Goal: Use online tool/utility

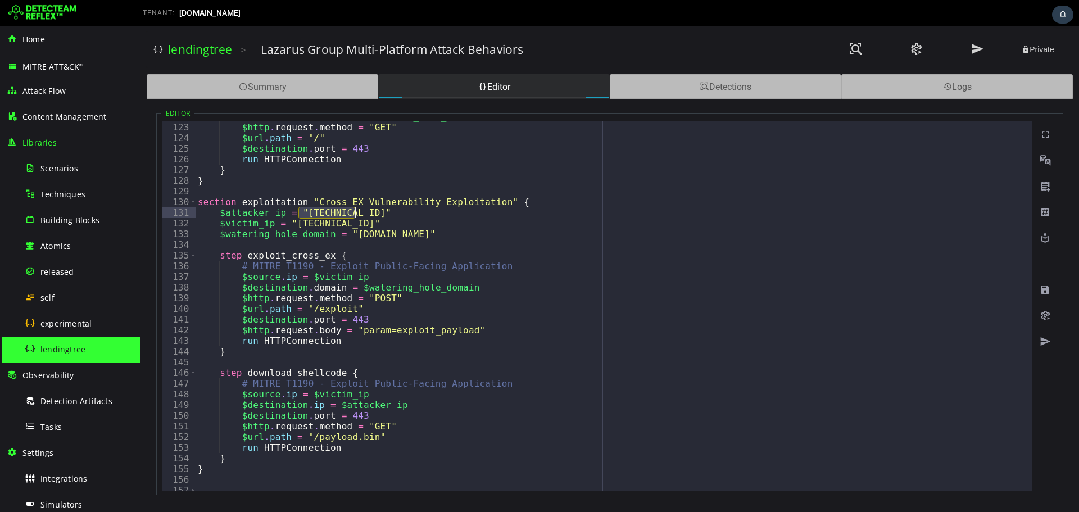
scroll to position [749, 0]
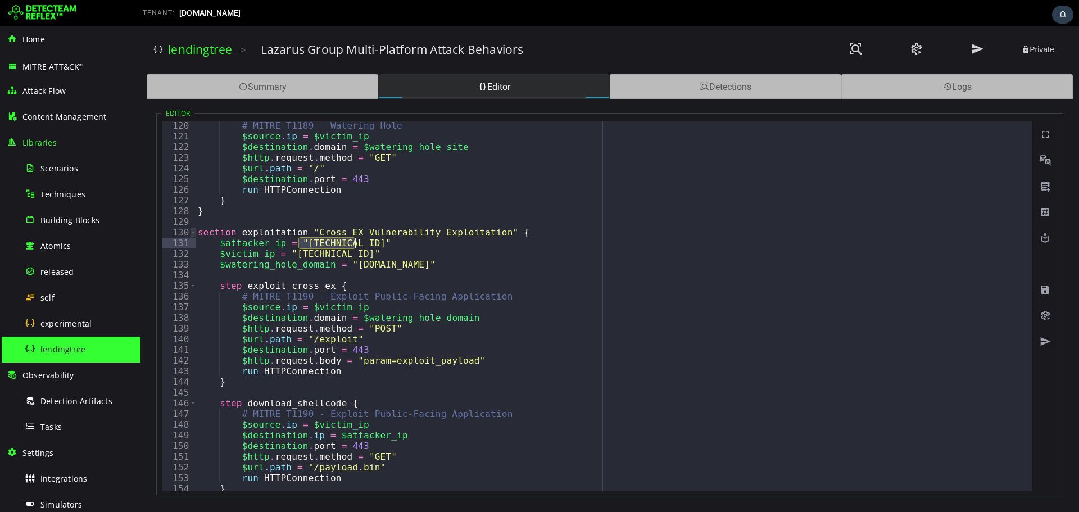
click at [192, 233] on span "Toggle code folding, rows 130 through 155" at bounding box center [193, 232] width 6 height 11
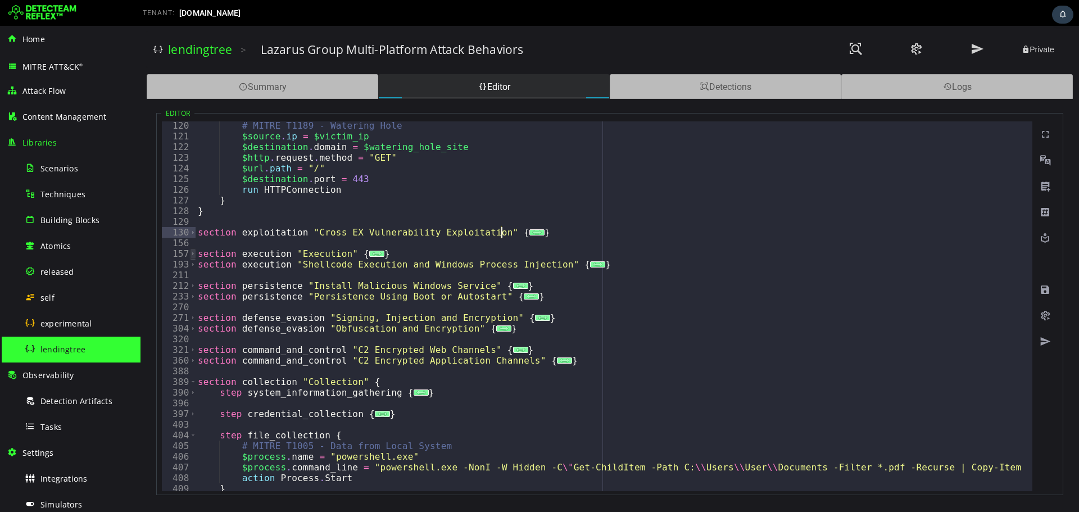
click at [190, 252] on span "Toggle code folding, rows 157 through 192" at bounding box center [193, 253] width 6 height 11
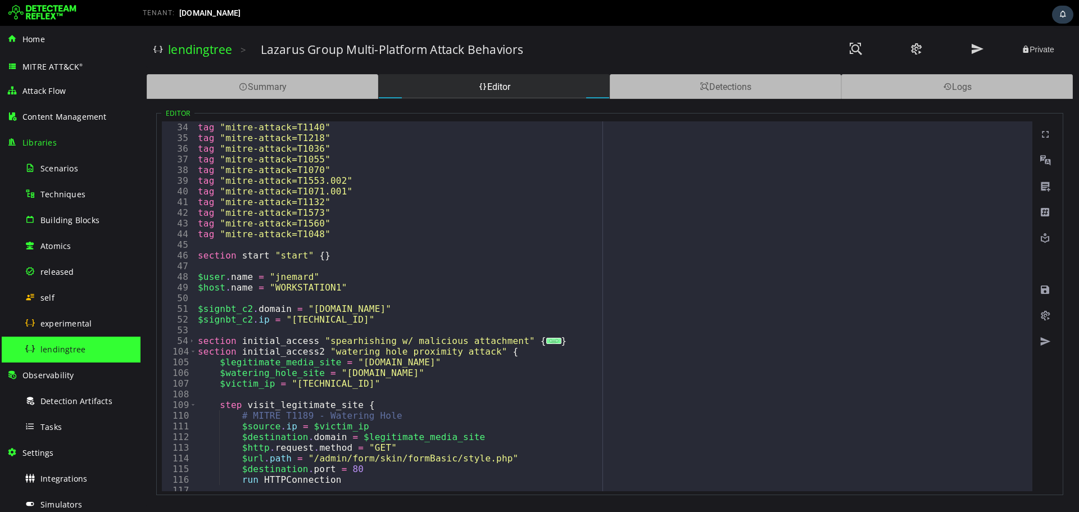
scroll to position [387, 0]
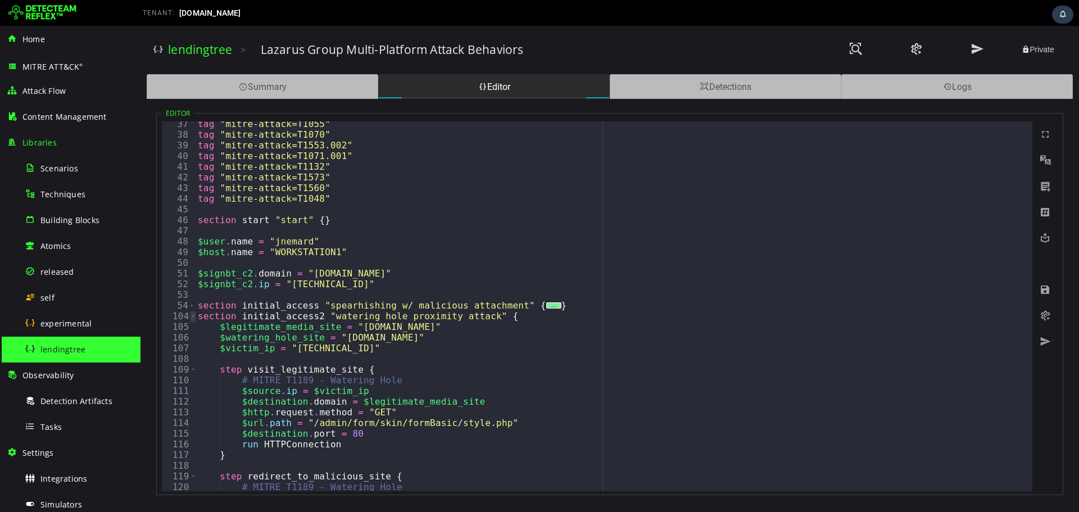
click at [194, 318] on span "Toggle code folding, rows 104 through 128" at bounding box center [193, 316] width 6 height 11
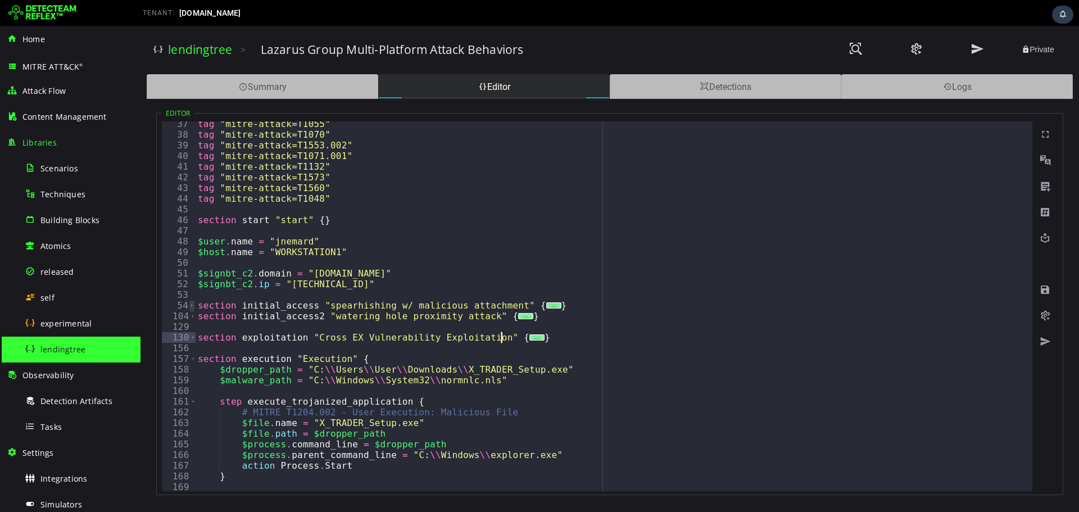
click at [193, 309] on span "Toggle code folding, rows 54 through 103" at bounding box center [192, 305] width 6 height 11
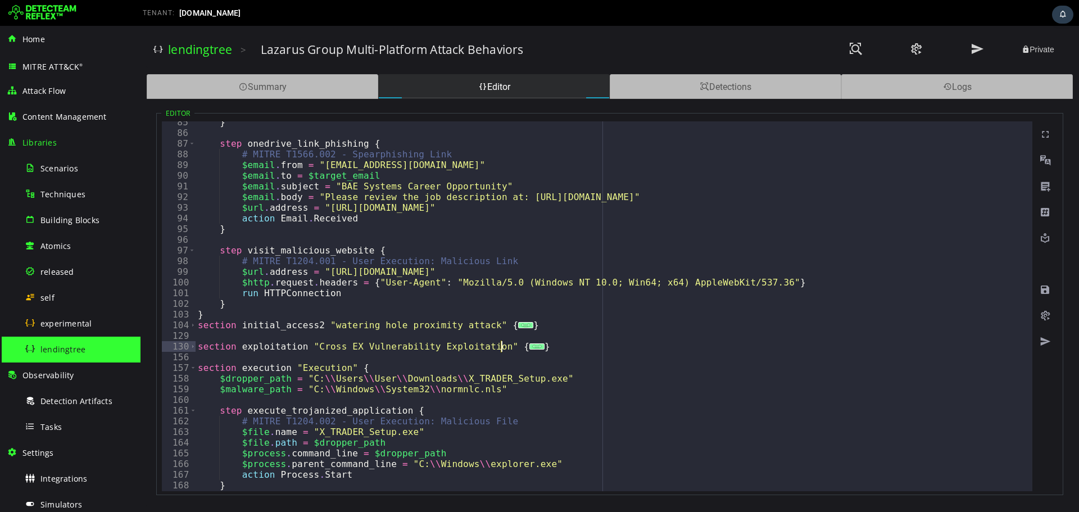
scroll to position [901, 0]
click at [191, 323] on span "Toggle code folding, rows 104 through 128" at bounding box center [193, 325] width 6 height 11
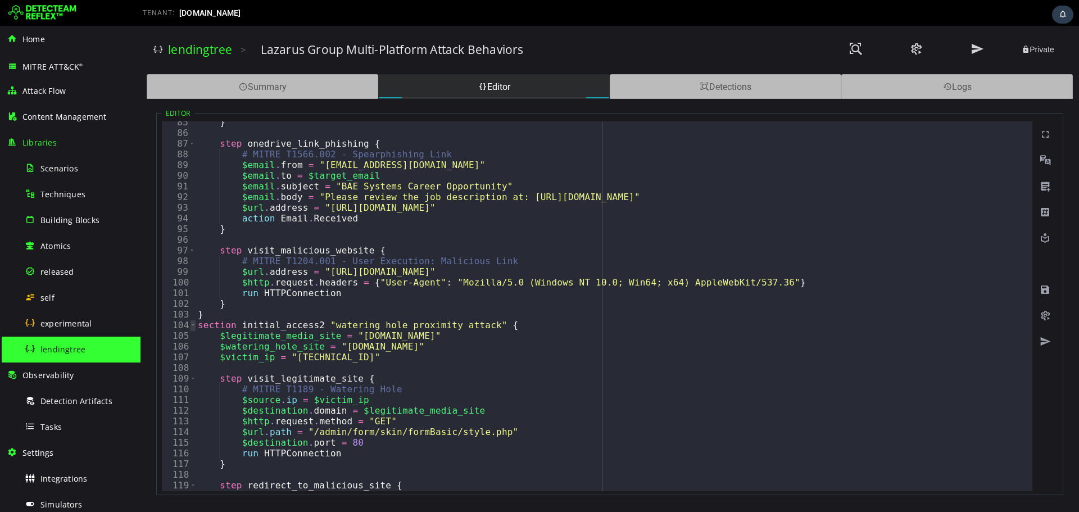
click at [191, 323] on span "Toggle code folding, rows 104 through 128" at bounding box center [193, 325] width 6 height 11
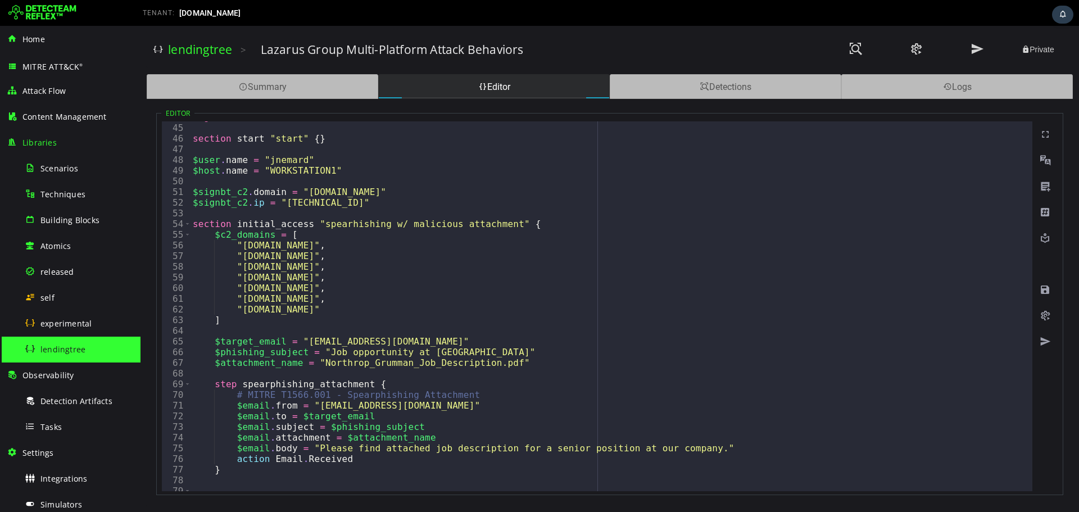
scroll to position [469, 0]
click at [187, 223] on span "Toggle code folding, rows 54 through 103" at bounding box center [187, 224] width 6 height 11
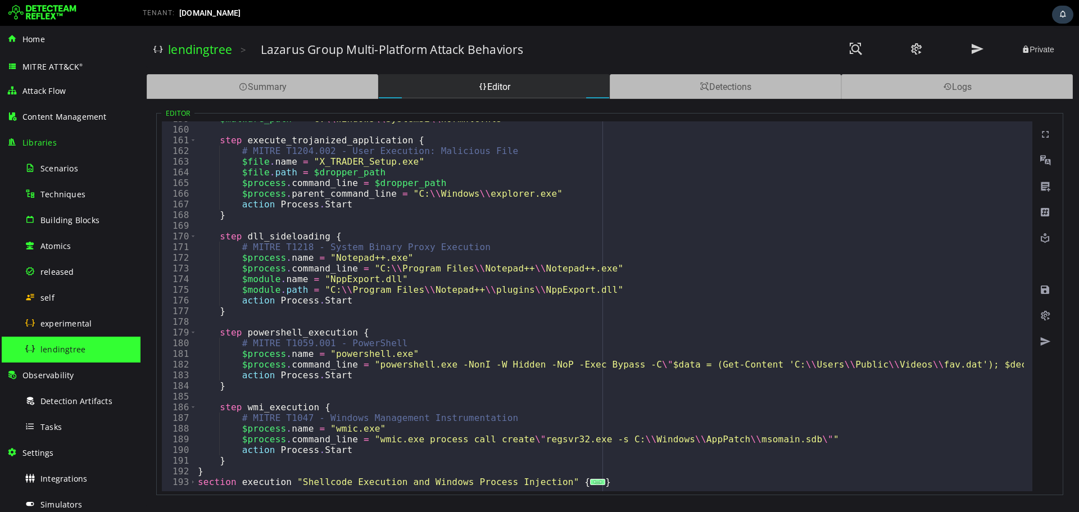
scroll to position [738, 0]
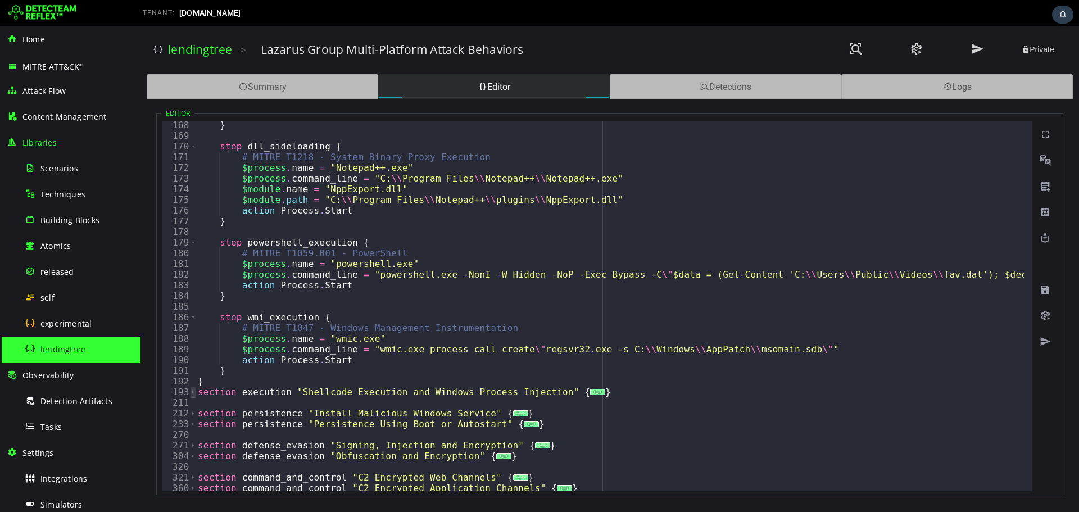
click at [193, 391] on span "Toggle code folding, rows 193 through 210" at bounding box center [193, 392] width 6 height 11
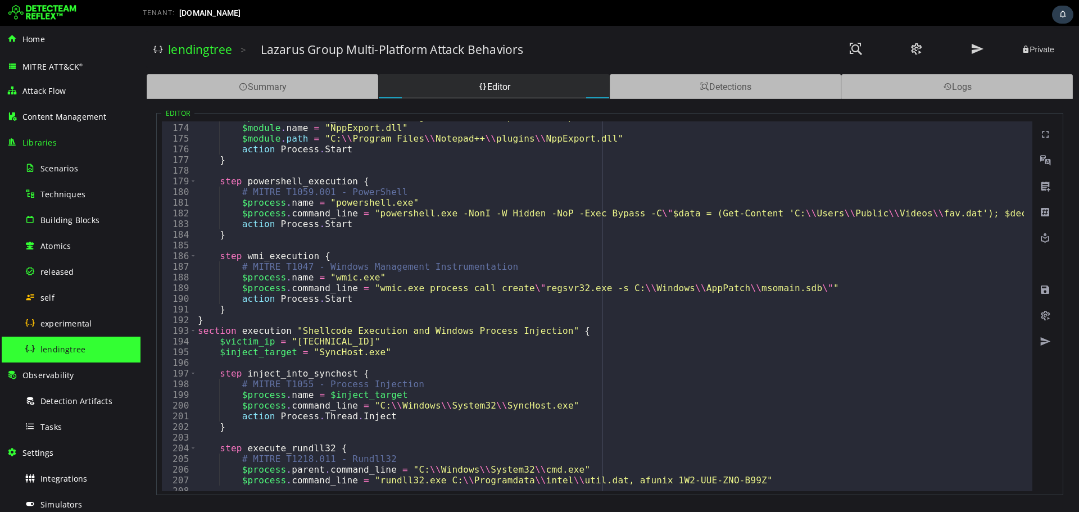
scroll to position [620, 0]
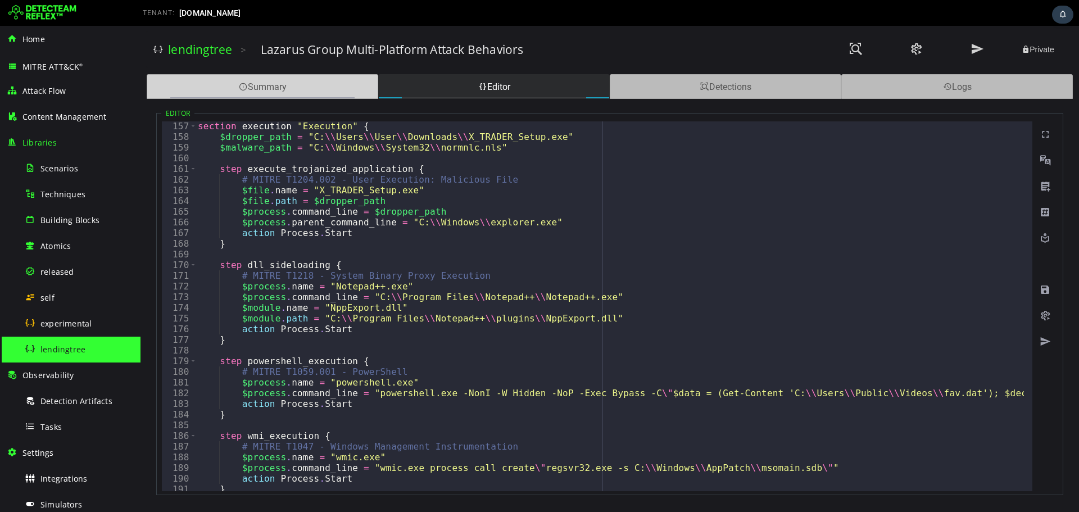
click at [331, 93] on div "Summary" at bounding box center [263, 86] width 232 height 25
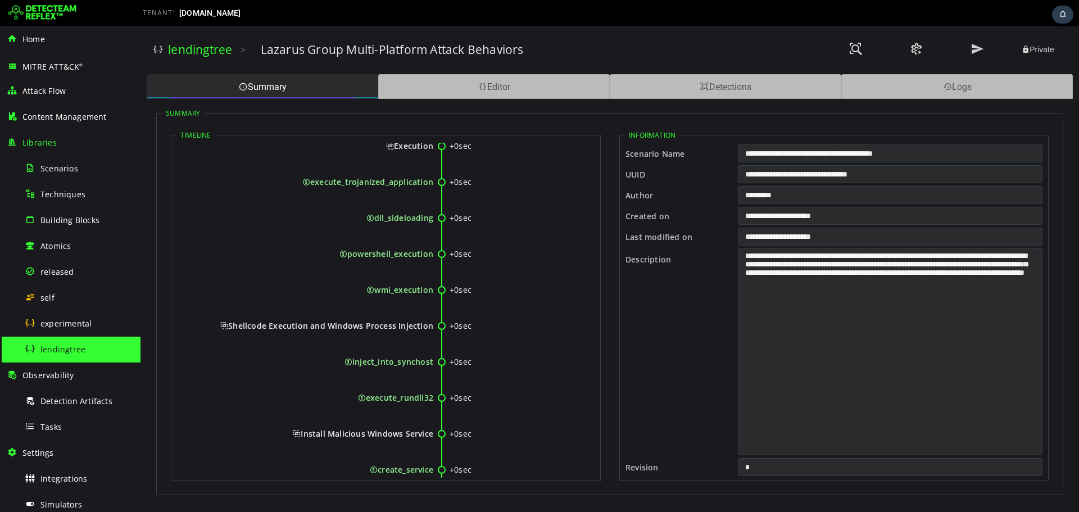
scroll to position [600, 0]
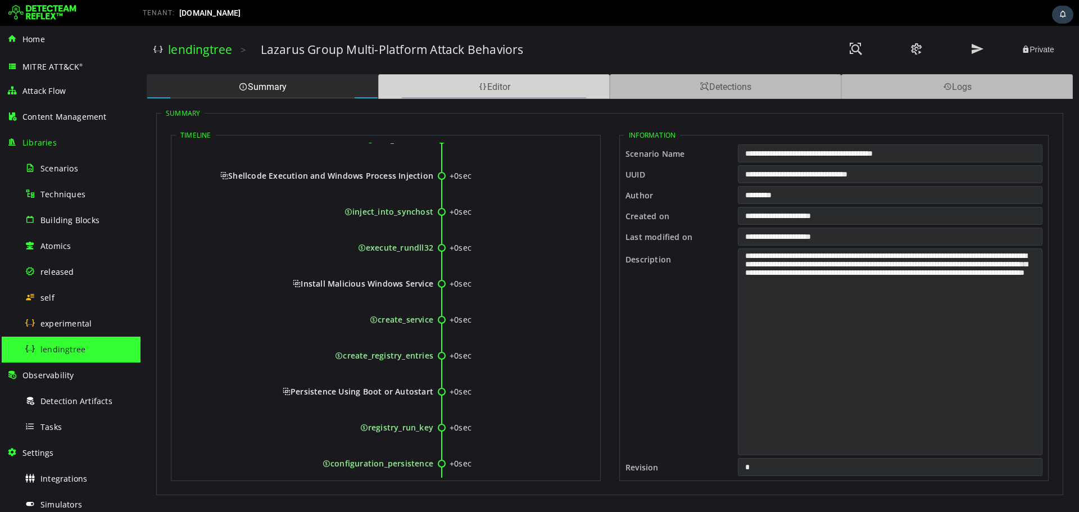
click at [475, 90] on div "Editor" at bounding box center [494, 86] width 232 height 25
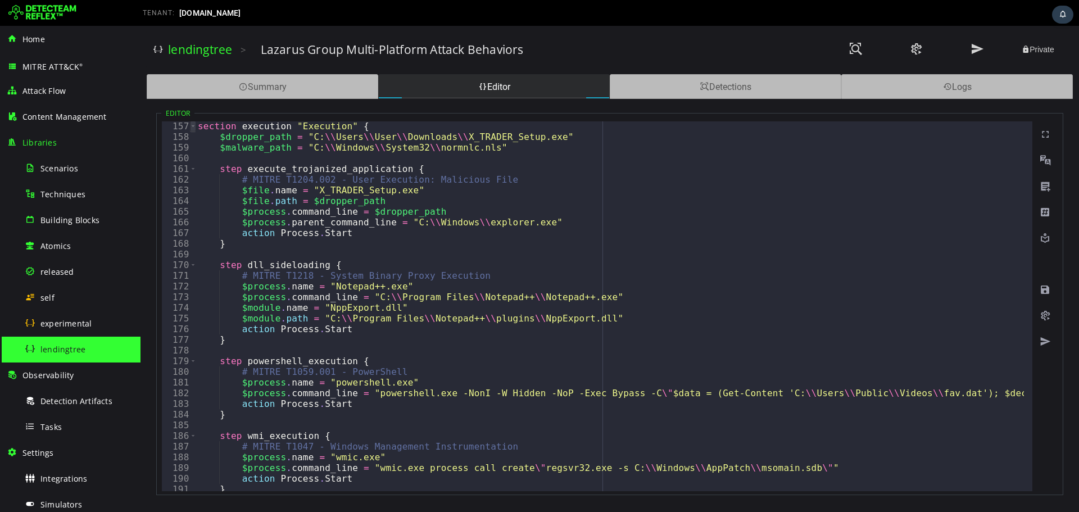
click at [191, 126] on span "Toggle code folding, rows 157 through 192" at bounding box center [193, 126] width 6 height 11
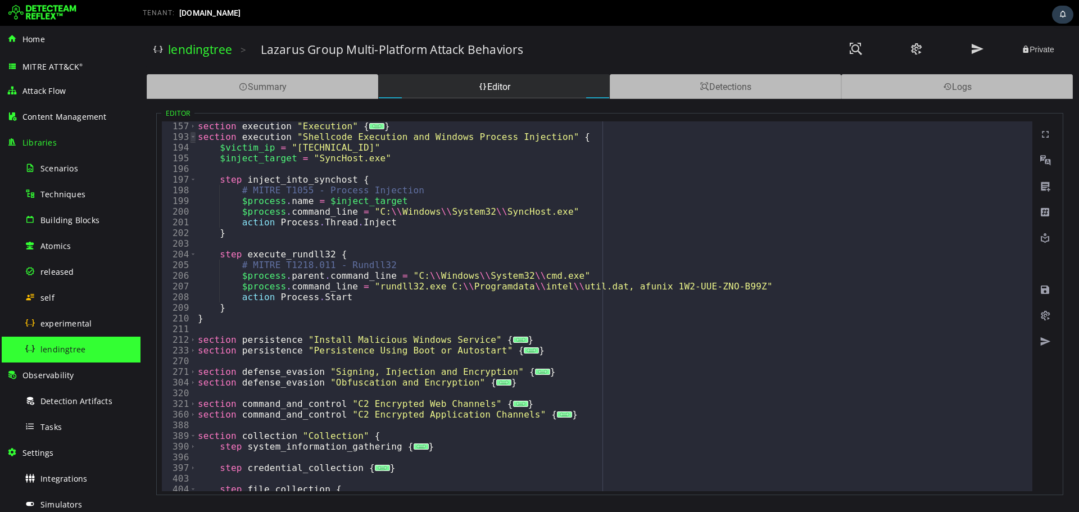
click at [192, 135] on span "Toggle code folding, rows 193 through 210" at bounding box center [193, 137] width 6 height 11
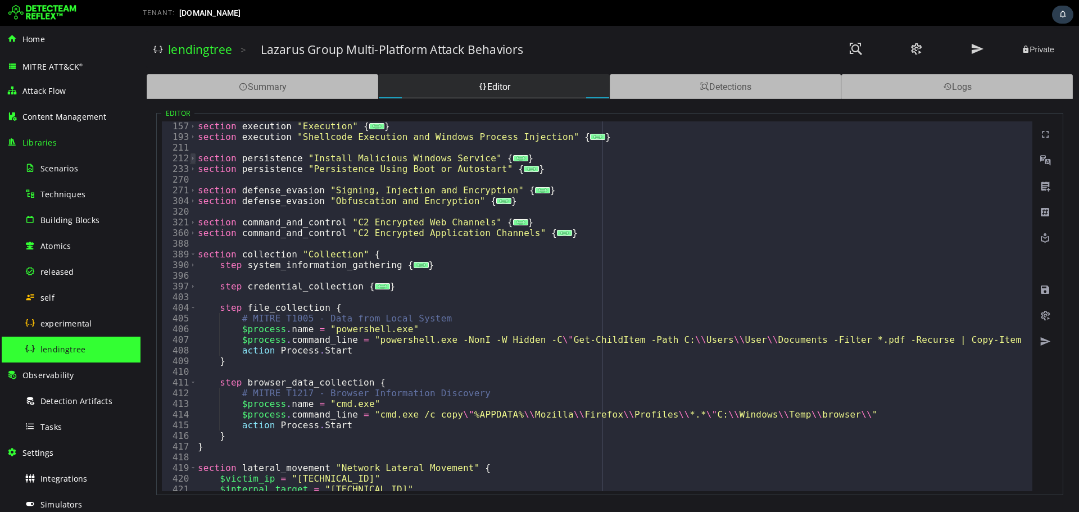
click at [192, 157] on span "Toggle code folding, rows 212 through 232" at bounding box center [193, 158] width 6 height 11
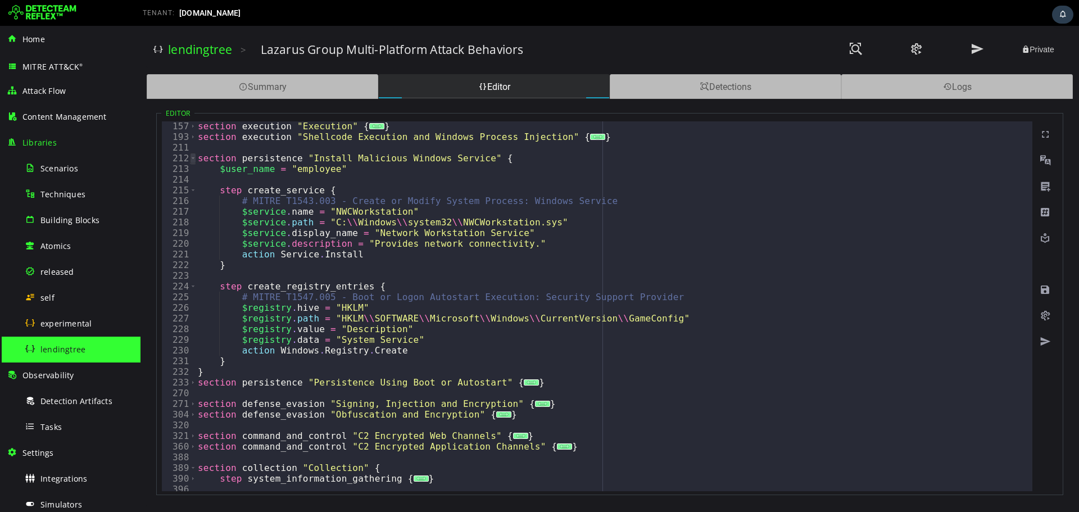
click at [194, 160] on span "Toggle code folding, rows 212 through 232" at bounding box center [193, 158] width 6 height 11
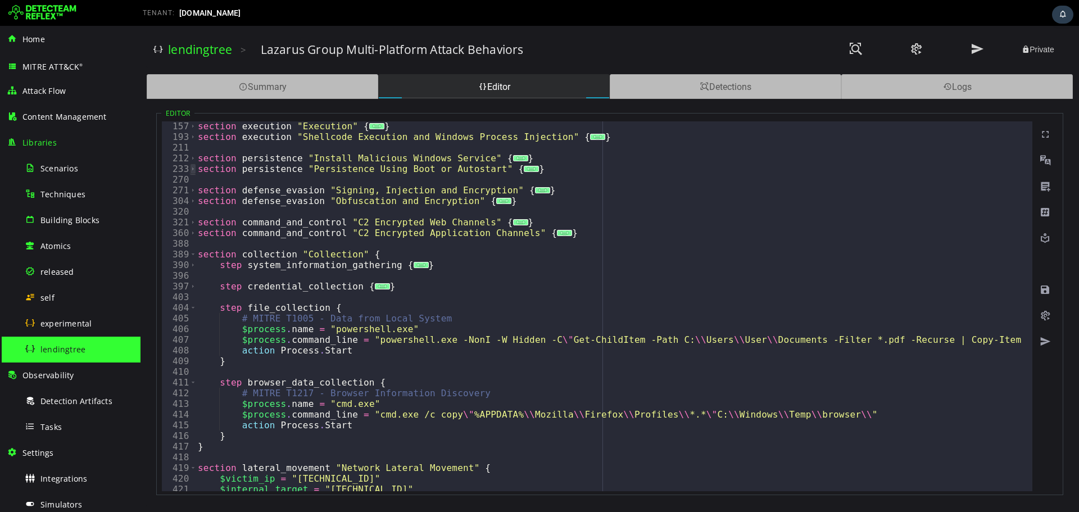
click at [193, 168] on span "Toggle code folding, rows 233 through 269" at bounding box center [193, 169] width 6 height 11
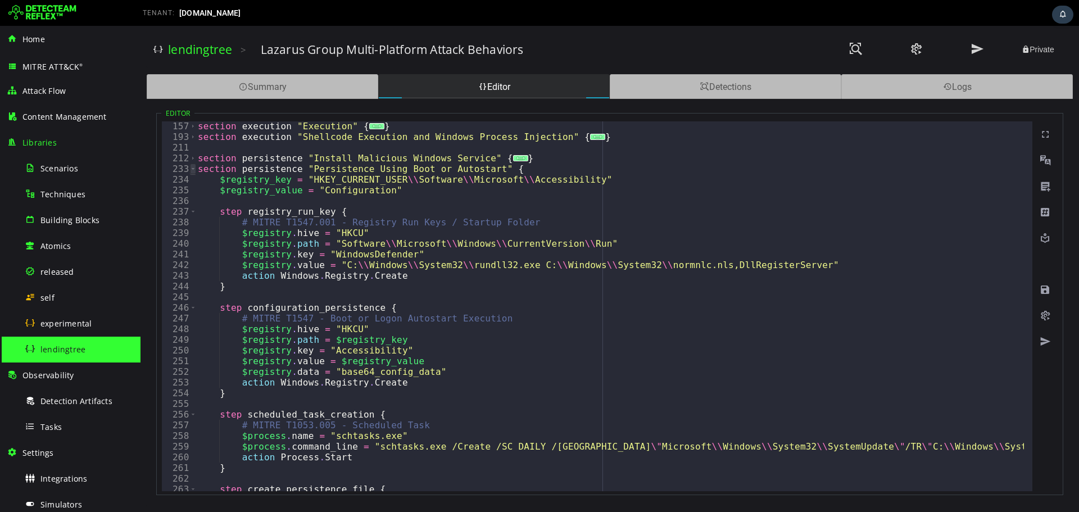
click at [193, 168] on span "Toggle code folding, rows 233 through 269" at bounding box center [193, 169] width 6 height 11
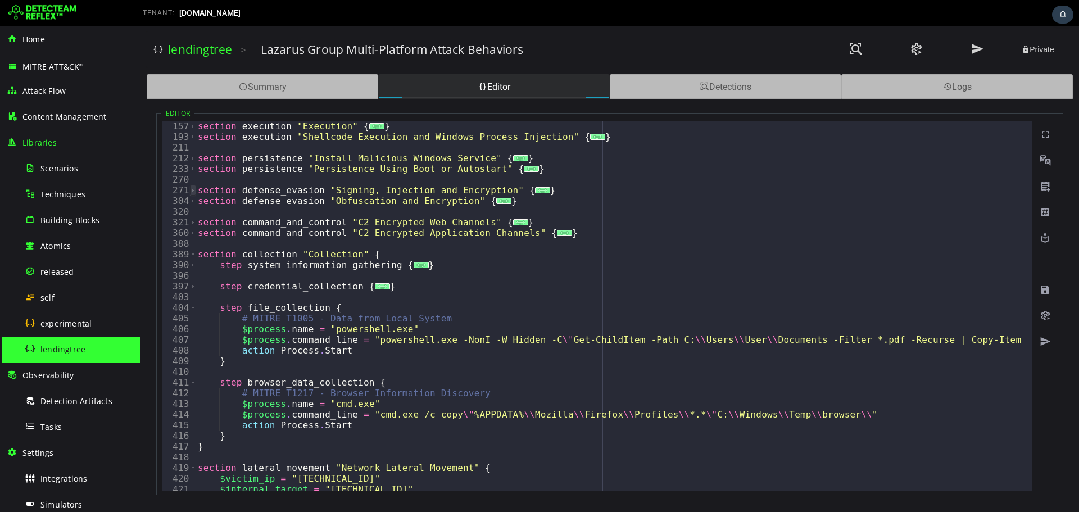
click at [193, 187] on span "Toggle code folding, rows 271 through 303" at bounding box center [193, 190] width 6 height 11
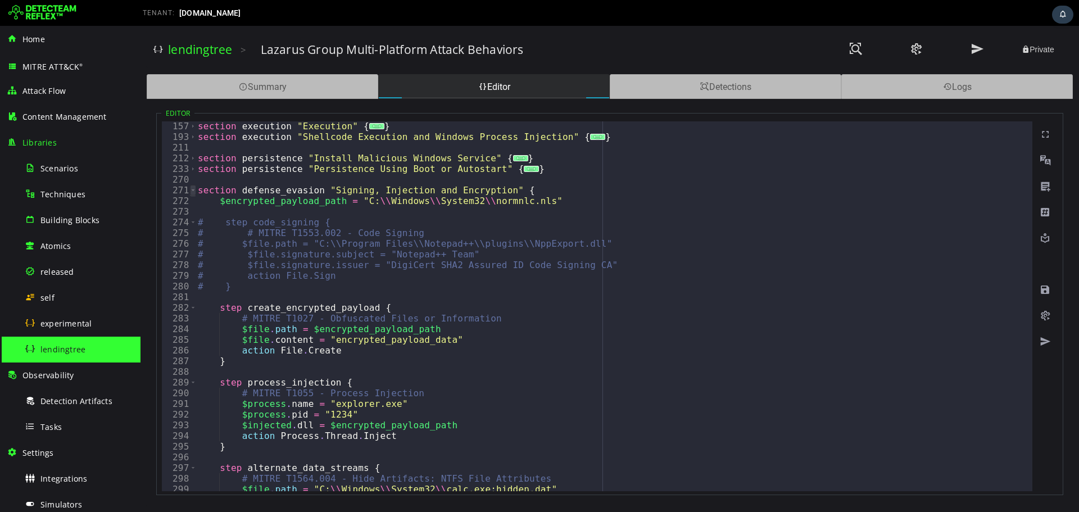
click at [193, 187] on span "Toggle code folding, rows 271 through 303" at bounding box center [193, 190] width 6 height 11
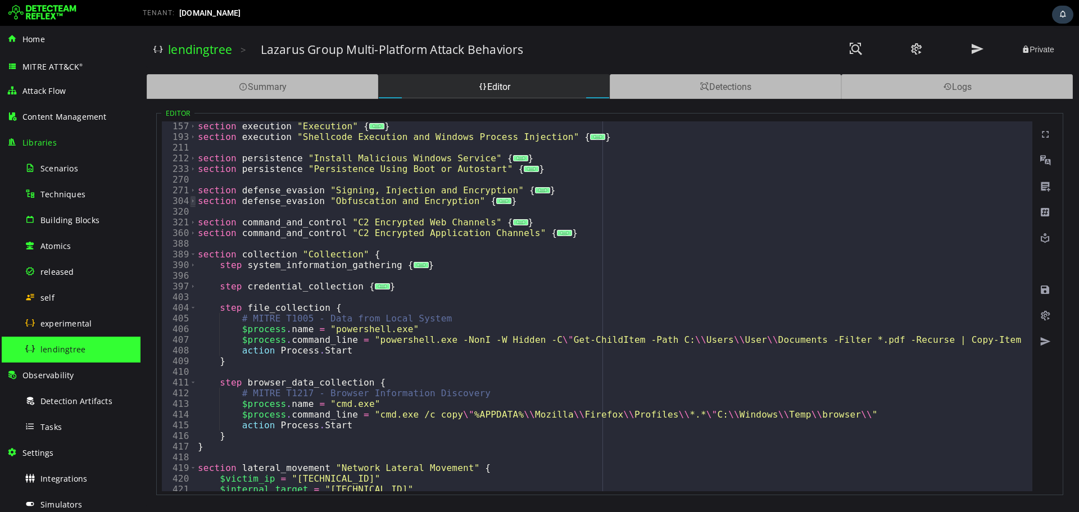
click at [193, 203] on span "Toggle code folding, rows 304 through 319" at bounding box center [193, 201] width 6 height 11
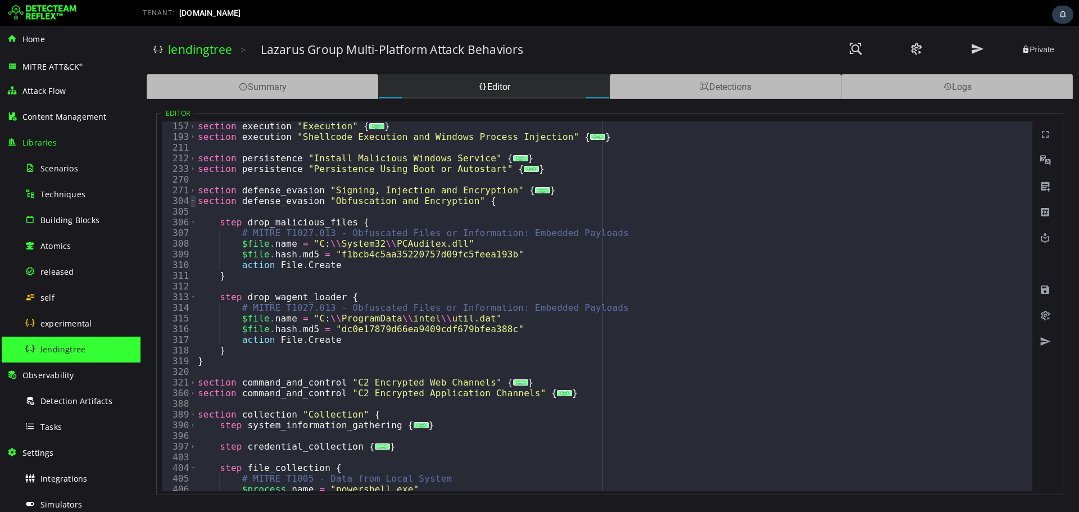
click at [193, 203] on span "Toggle code folding, rows 304 through 319" at bounding box center [193, 201] width 6 height 11
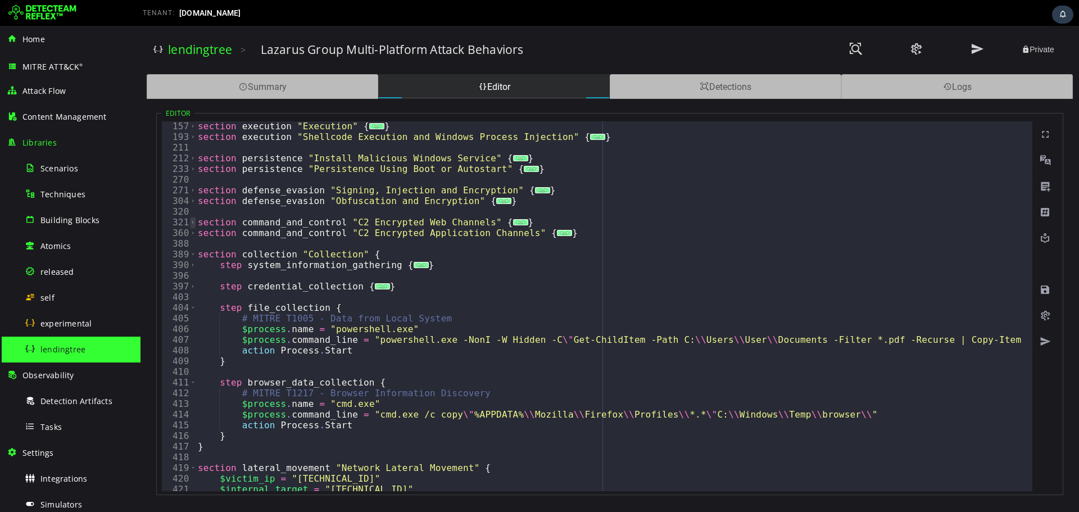
click at [194, 224] on span "Toggle code folding, rows 321 through 359" at bounding box center [193, 222] width 6 height 11
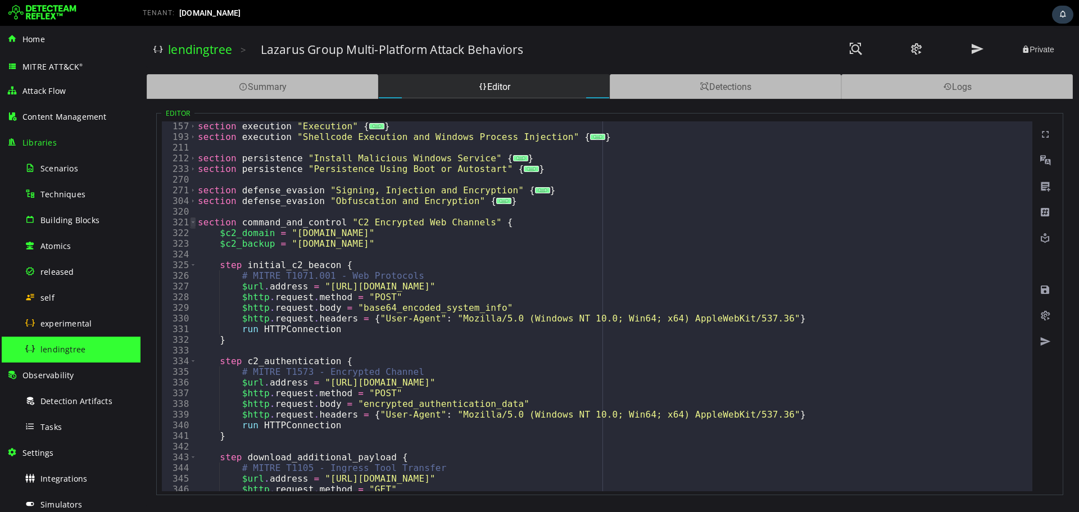
click at [194, 224] on span "Toggle code folding, rows 321 through 359" at bounding box center [193, 222] width 6 height 11
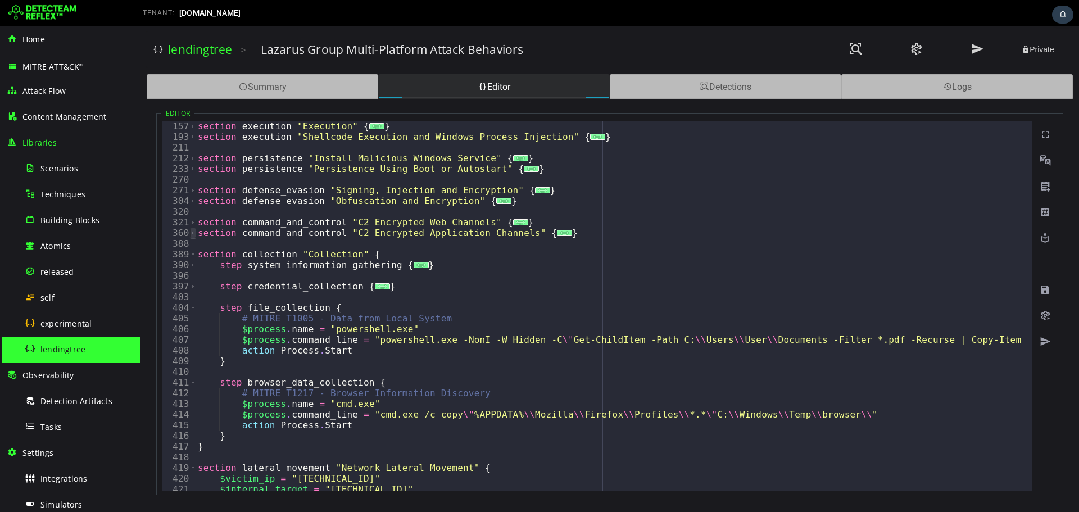
click at [194, 237] on span "Toggle code folding, rows 360 through 387" at bounding box center [193, 233] width 6 height 11
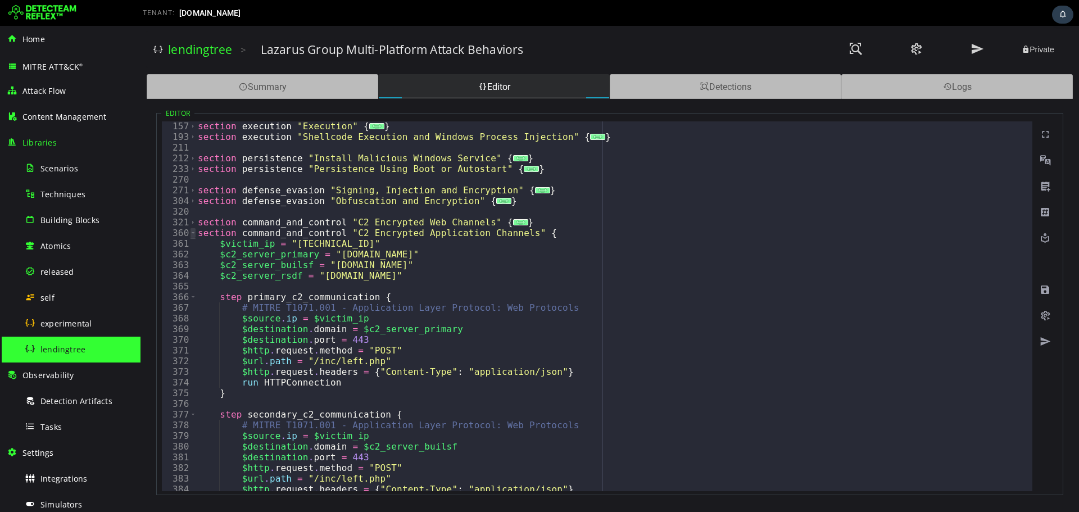
click at [192, 232] on span "Toggle code folding, rows 360 through 387" at bounding box center [193, 233] width 6 height 11
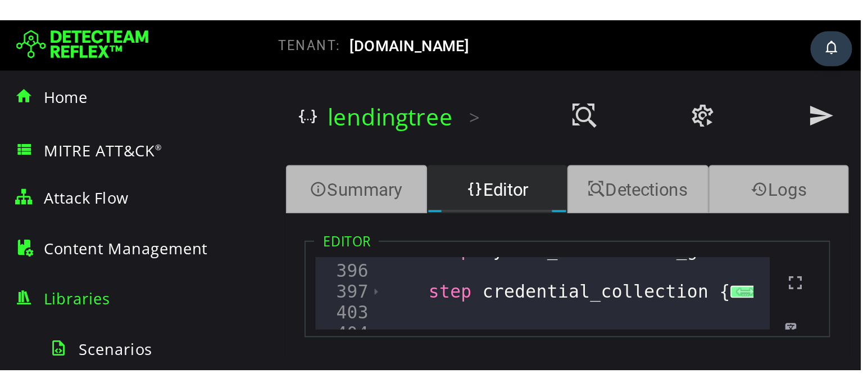
scroll to position [767, 0]
